Goal: Communication & Community: Participate in discussion

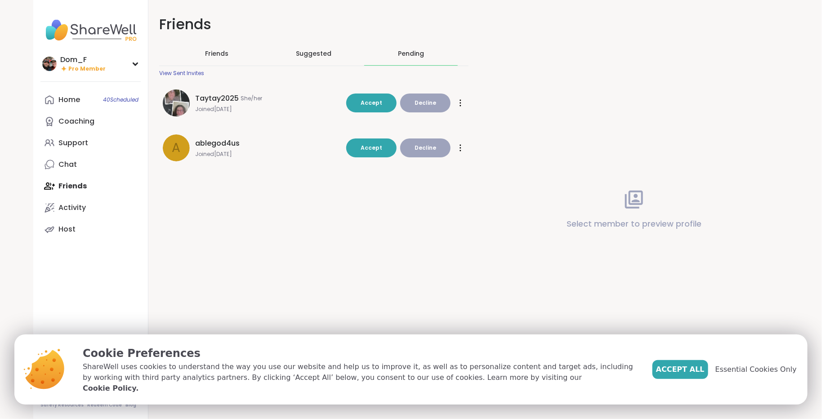
click at [420, 147] on span "Decline" at bounding box center [426, 148] width 22 height 8
click at [379, 102] on span "Accept" at bounding box center [372, 103] width 22 height 8
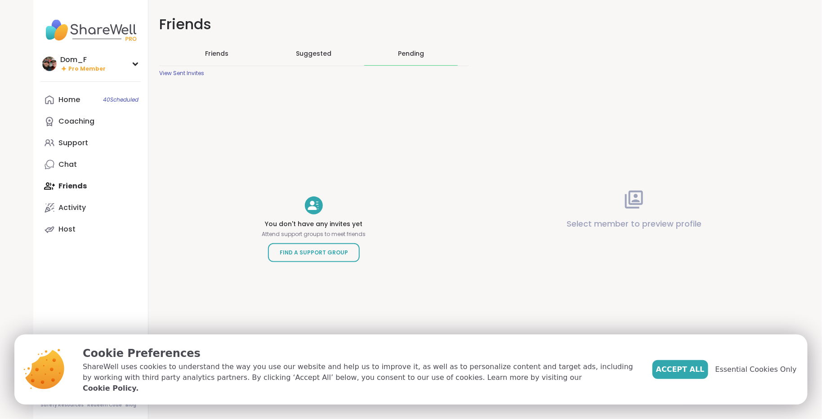
click at [83, 142] on div "Support" at bounding box center [73, 143] width 30 height 10
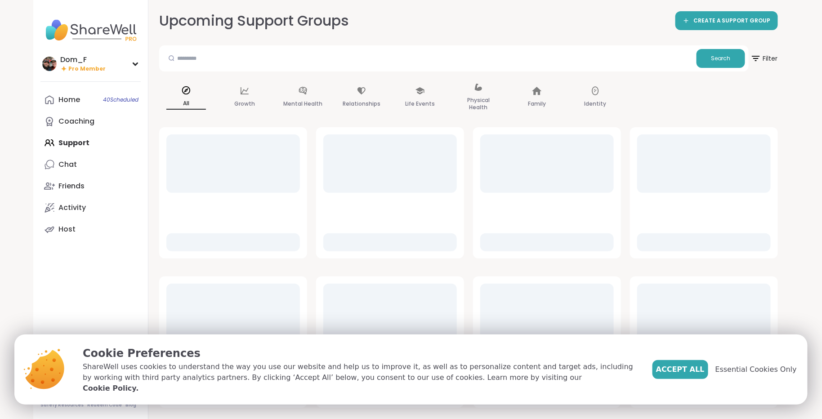
click at [83, 142] on div "Home 40 Scheduled Coaching Support Chat Friends Activity Host" at bounding box center [90, 164] width 100 height 151
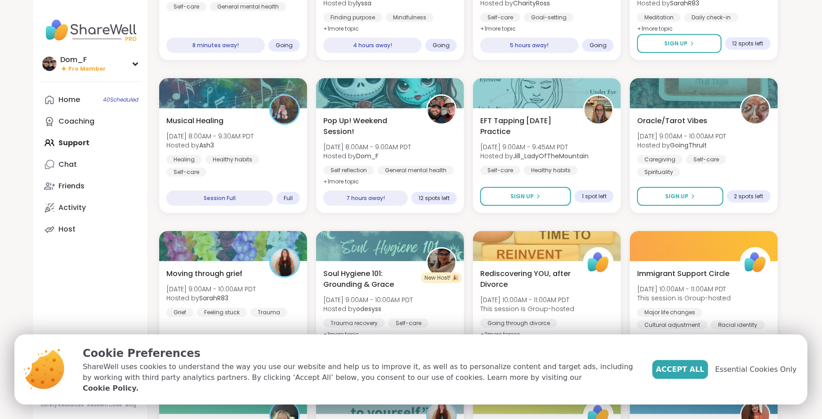
scroll to position [70, 0]
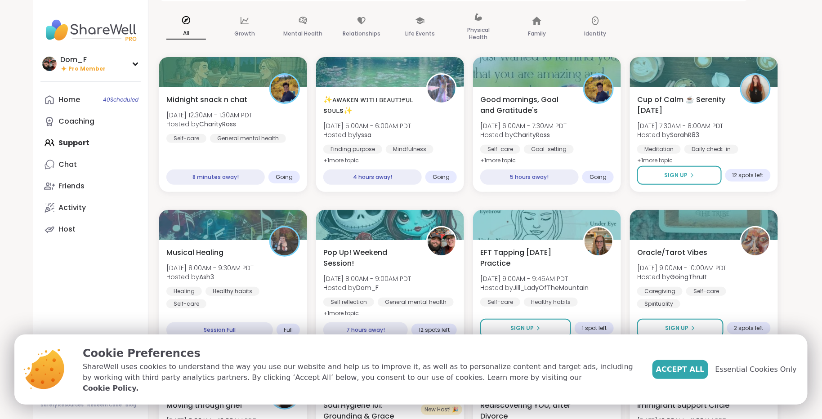
click at [271, 119] on div "Midnight snack n chat [DATE] 12:30AM - 1:30AM PDT Hosted by CharityRoss Self-ca…" at bounding box center [233, 118] width 134 height 49
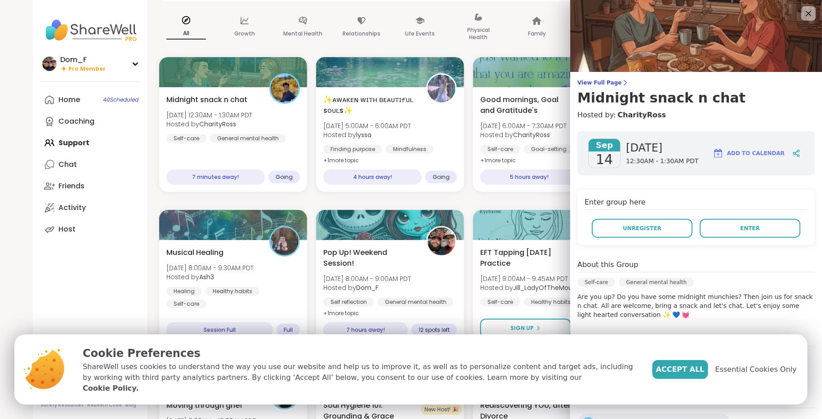
scroll to position [86, 0]
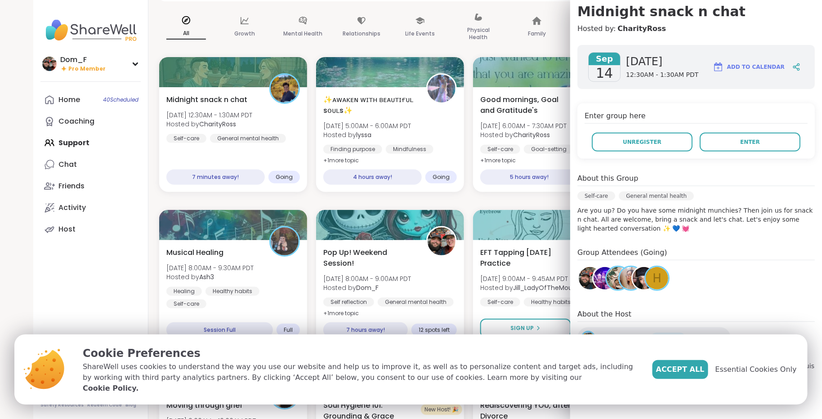
click at [659, 276] on span "h" at bounding box center [656, 279] width 9 height 18
click at [691, 373] on span "Accept All" at bounding box center [680, 369] width 49 height 11
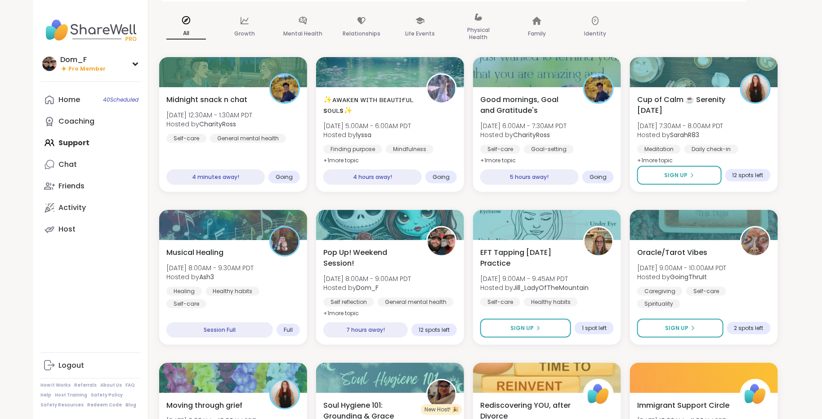
click at [567, 112] on span "Good mornings, Goal and Gratitude's" at bounding box center [526, 105] width 93 height 22
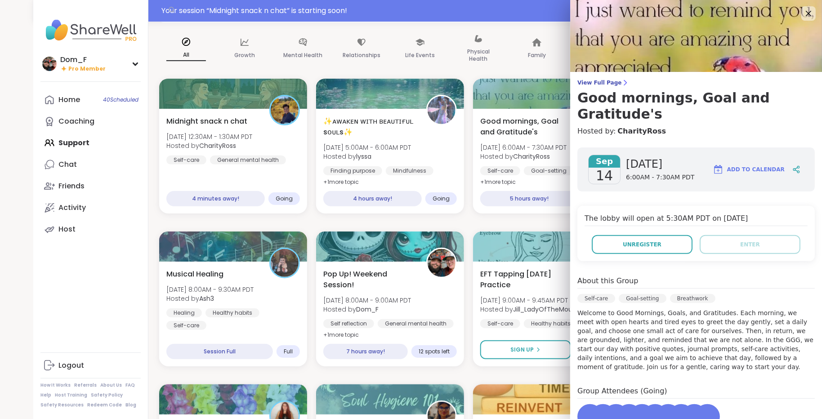
scroll to position [92, 0]
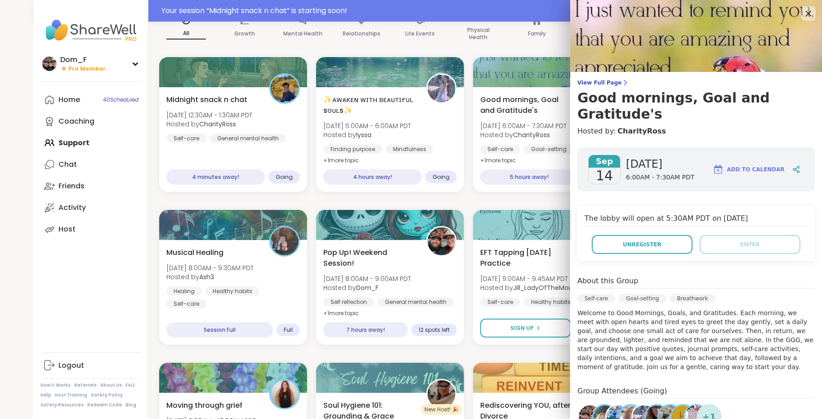
click at [241, 96] on span "Midnight snack n chat" at bounding box center [206, 99] width 81 height 11
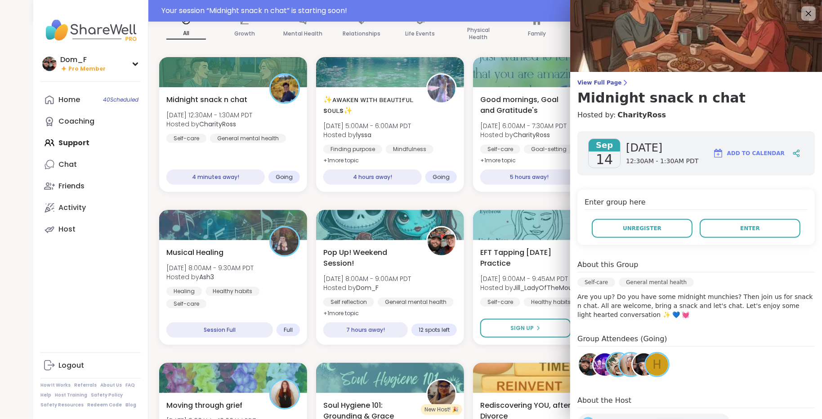
click at [754, 111] on h4 "Hosted by: CharityRoss" at bounding box center [695, 115] width 237 height 11
click at [718, 230] on button "Enter" at bounding box center [696, 228] width 112 height 19
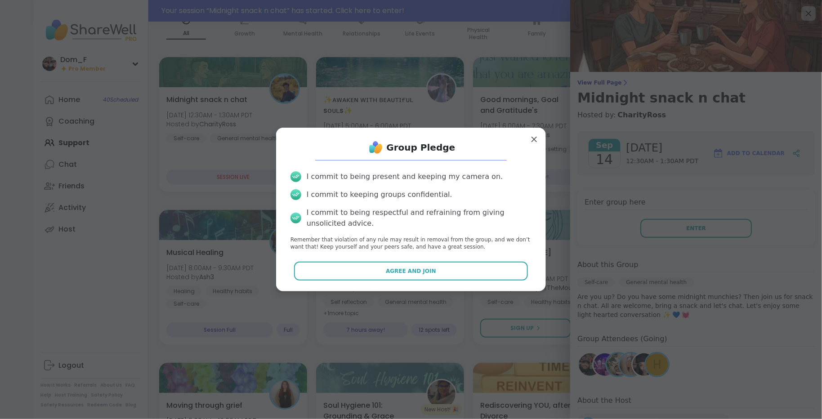
click at [491, 273] on button "Agree and Join" at bounding box center [411, 271] width 234 height 19
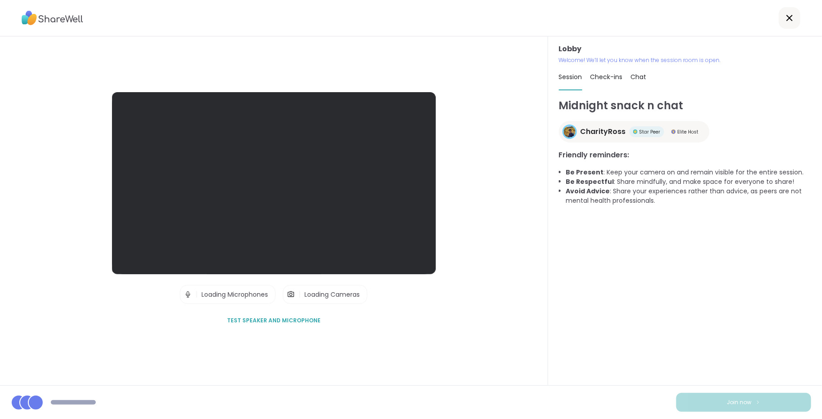
click at [450, 214] on div "Lobby | Loading Microphones | Loading Cameras Test speaker and microphone" at bounding box center [274, 210] width 548 height 349
